Goal: Task Accomplishment & Management: Manage account settings

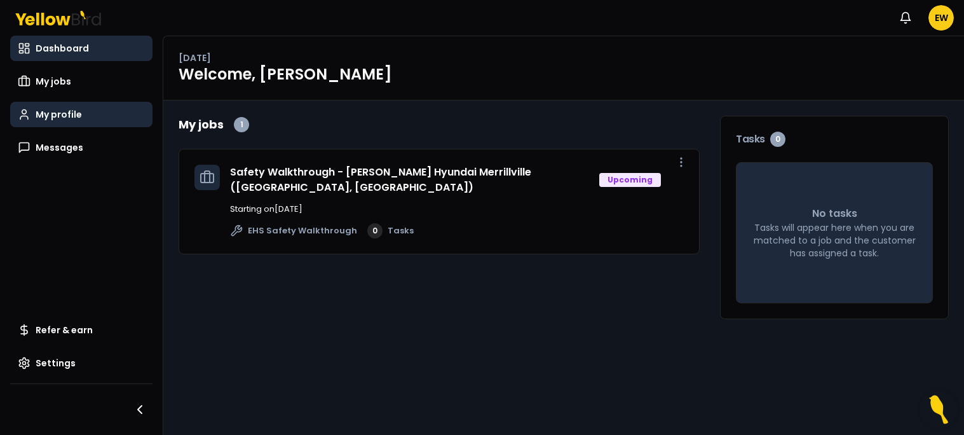
click at [62, 118] on span "My profile" at bounding box center [59, 114] width 46 height 13
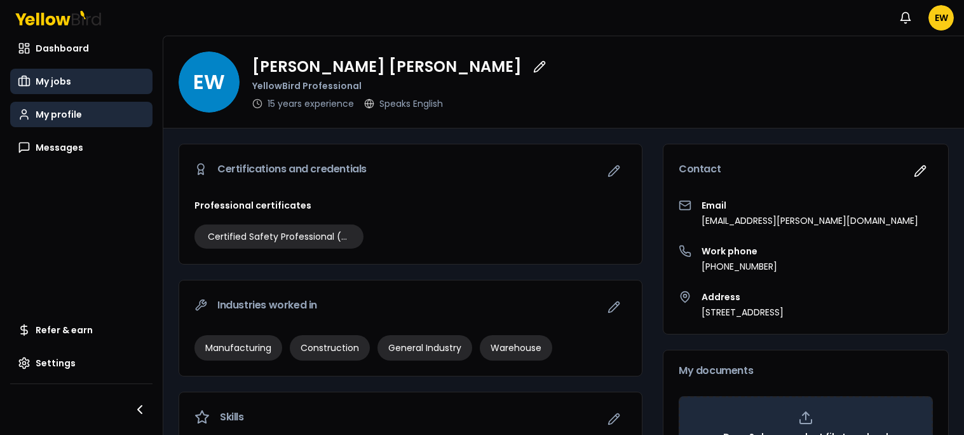
click at [71, 86] on link "My jobs" at bounding box center [81, 81] width 142 height 25
